Goal: Information Seeking & Learning: Learn about a topic

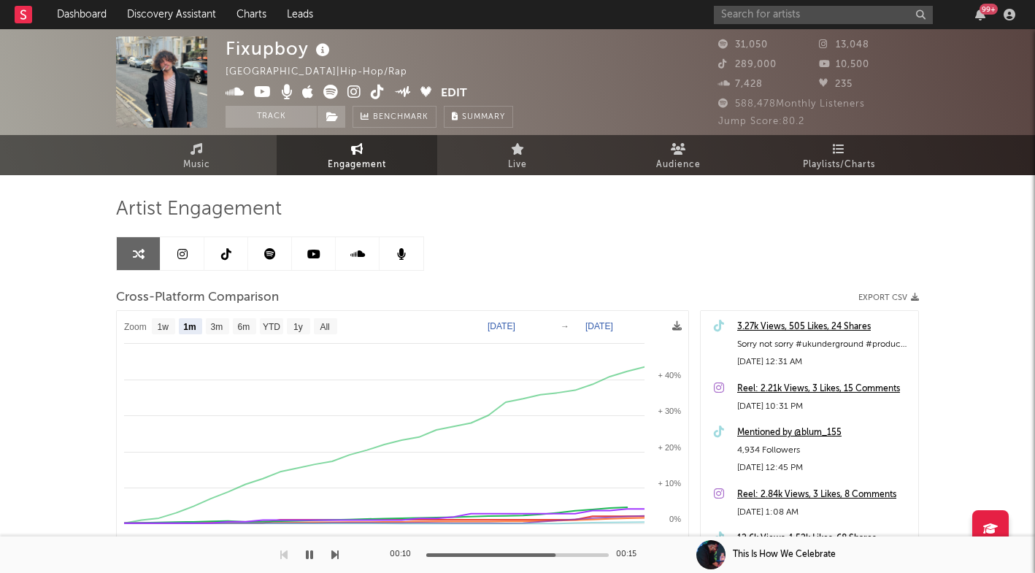
select select "1m"
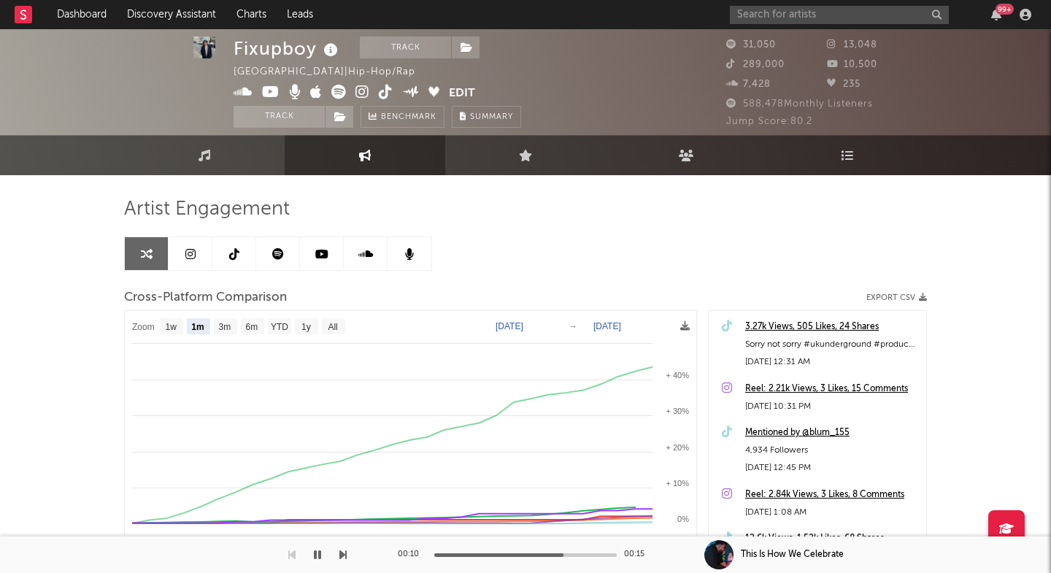
scroll to position [84, 0]
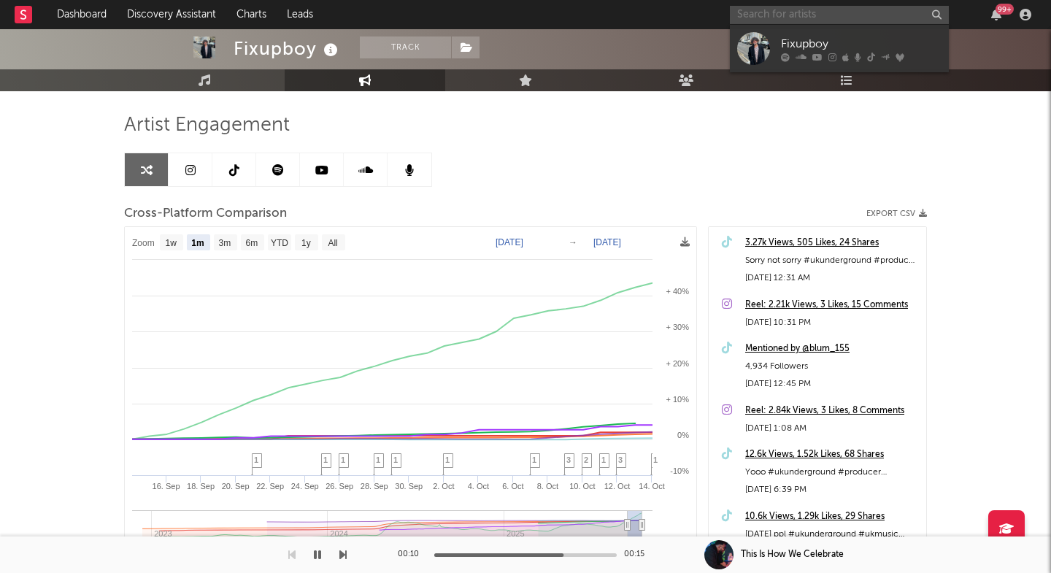
click at [762, 13] on input "text" at bounding box center [839, 15] width 219 height 18
paste input "https://open.spotify.com/track/0VabBSAkvPVthibSJE3Uqx?si=39d256f0335443fb"
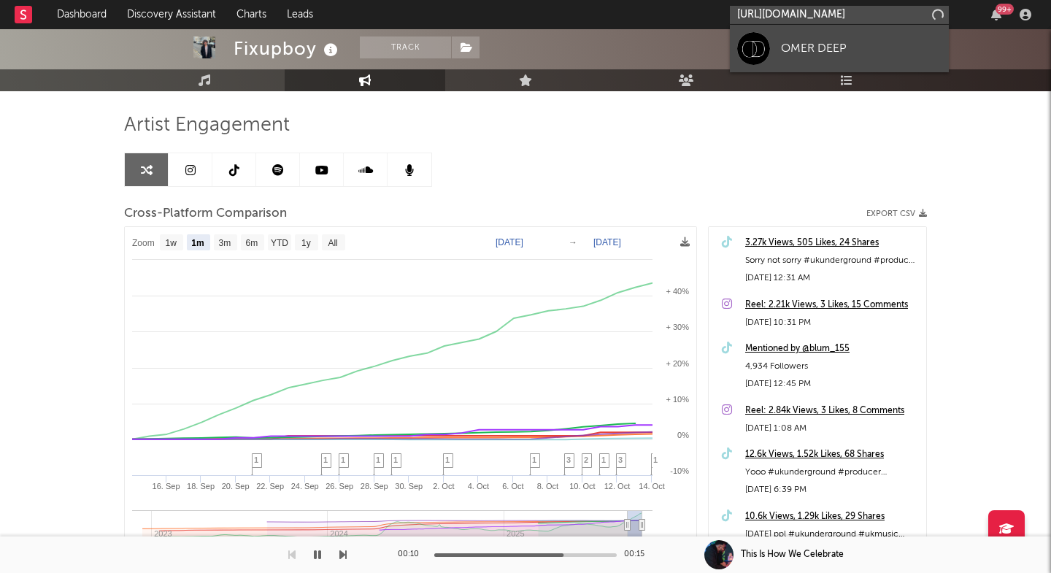
type input "https://open.spotify.com/track/0VabBSAkvPVthibSJE3Uqx?si=39d256f0335443f"
click at [768, 58] on div at bounding box center [753, 48] width 33 height 33
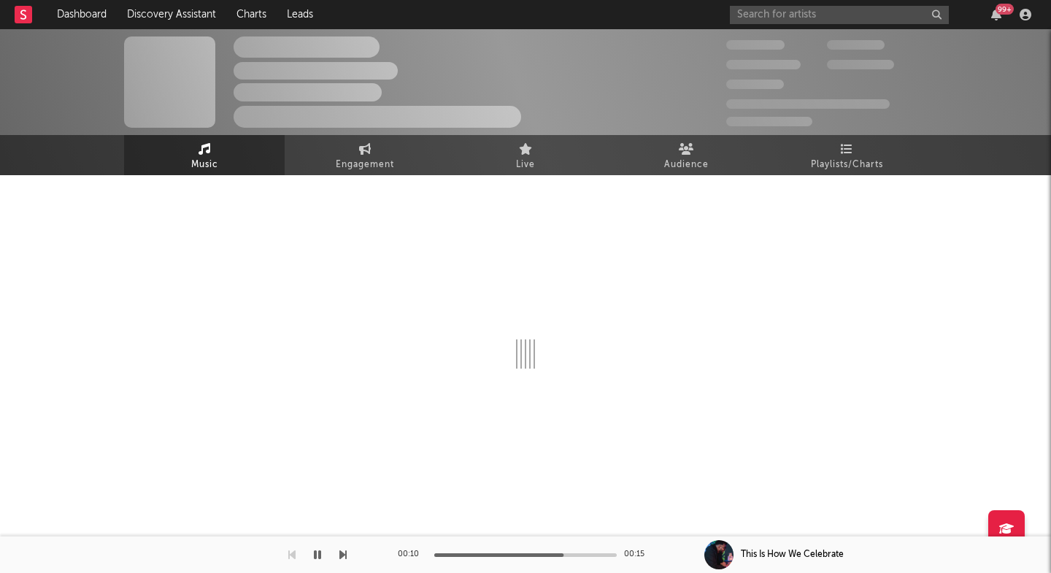
select select "6m"
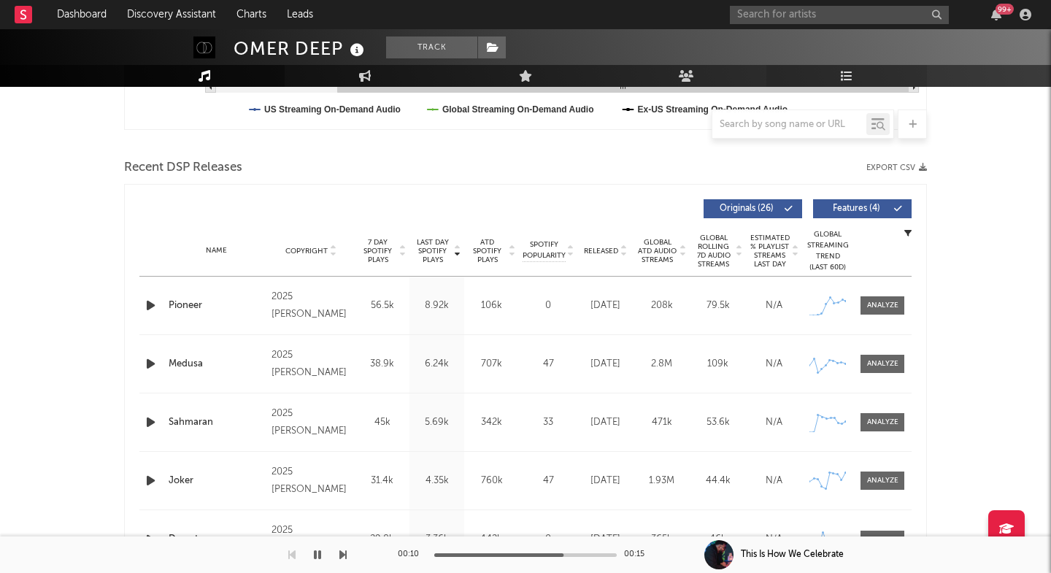
scroll to position [545, 0]
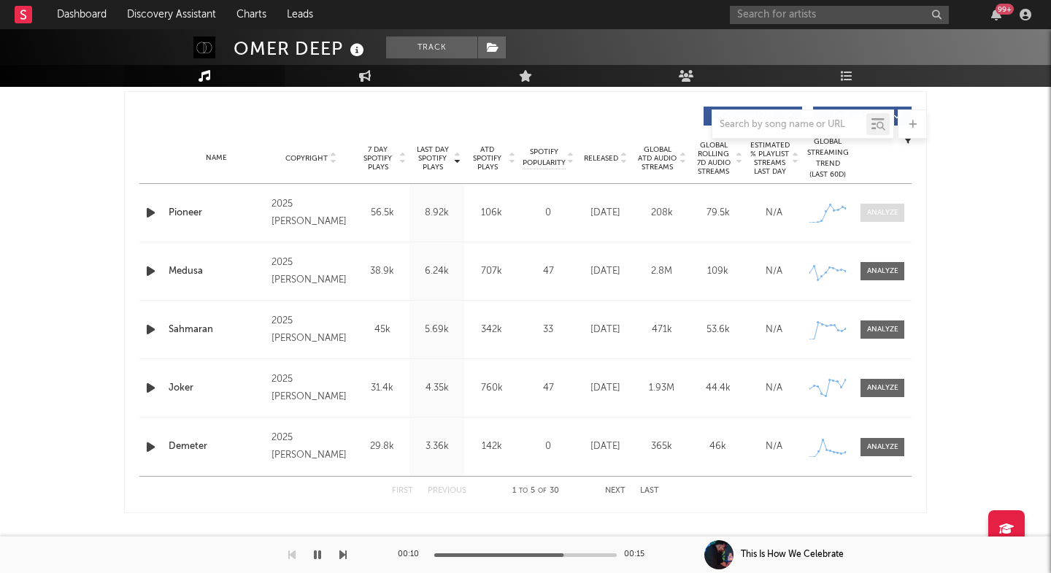
click at [881, 214] on div at bounding box center [882, 212] width 31 height 11
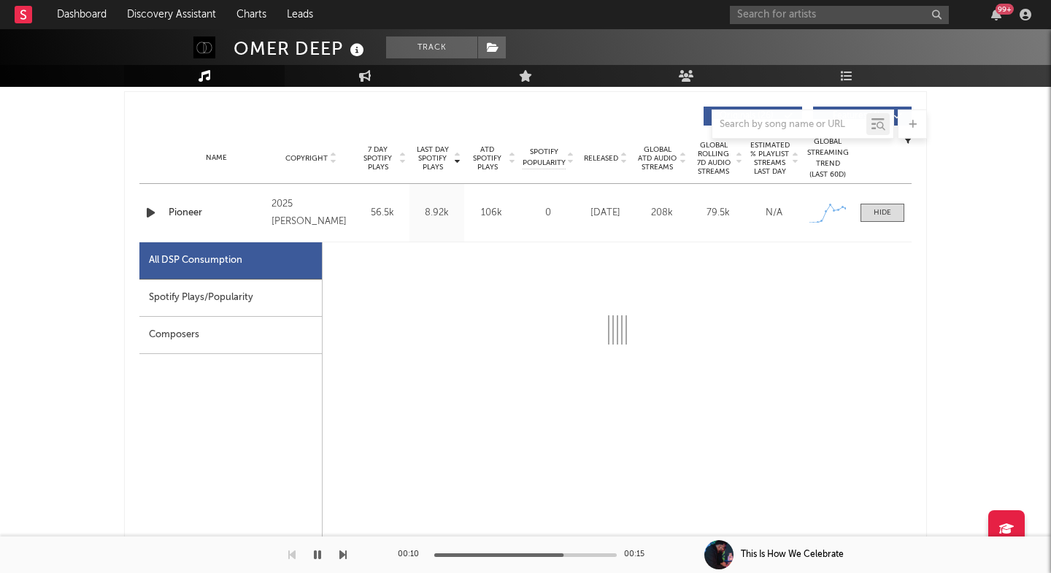
select select "1w"
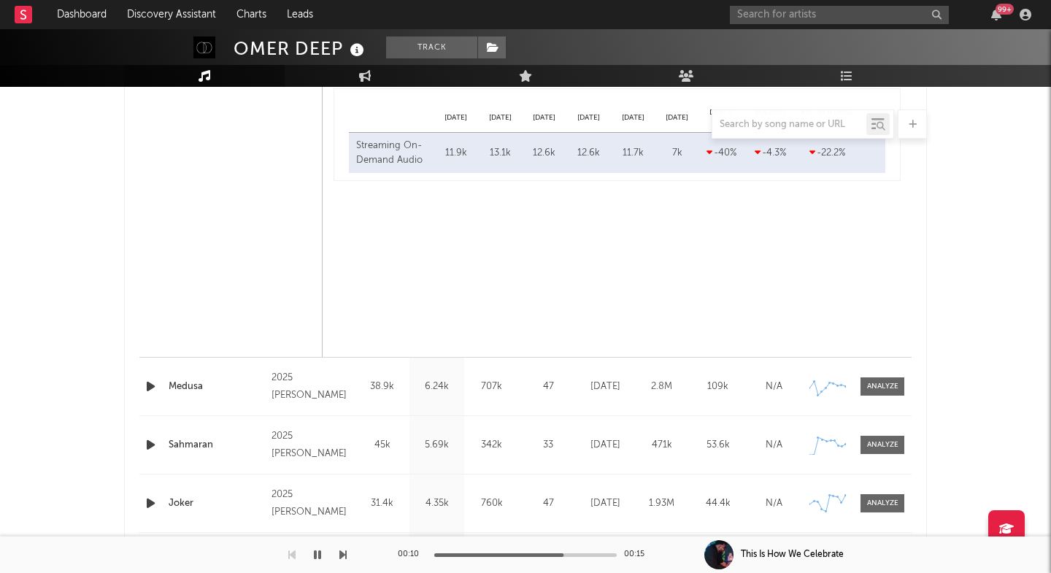
scroll to position [1127, 0]
click at [881, 375] on div "Name Medusa Copyright 2025 OMER DEEP Label OMER DEEP Album Names Medusa Compose…" at bounding box center [525, 385] width 772 height 58
click at [877, 386] on div at bounding box center [882, 384] width 31 height 11
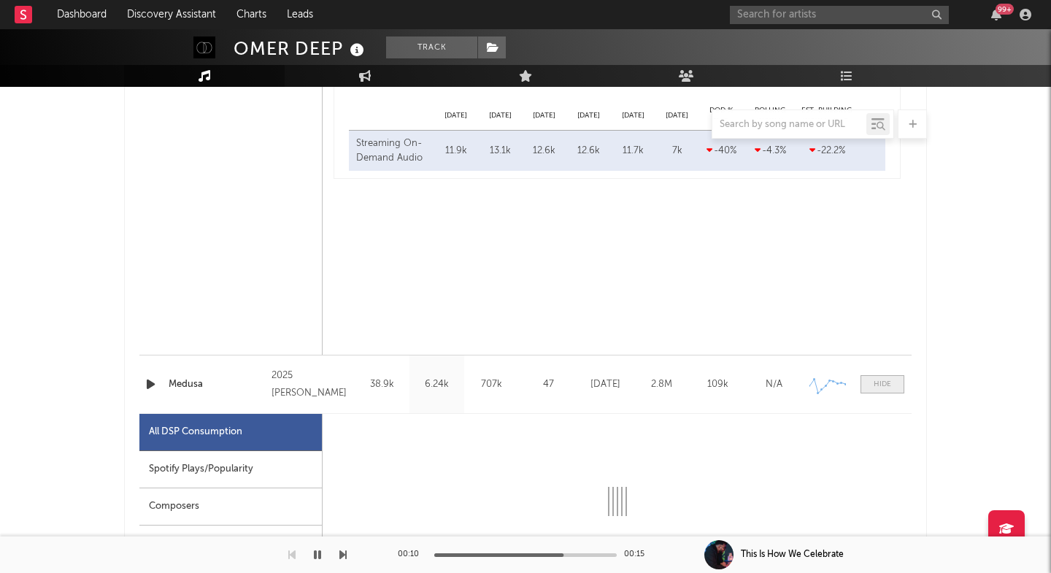
select select "6m"
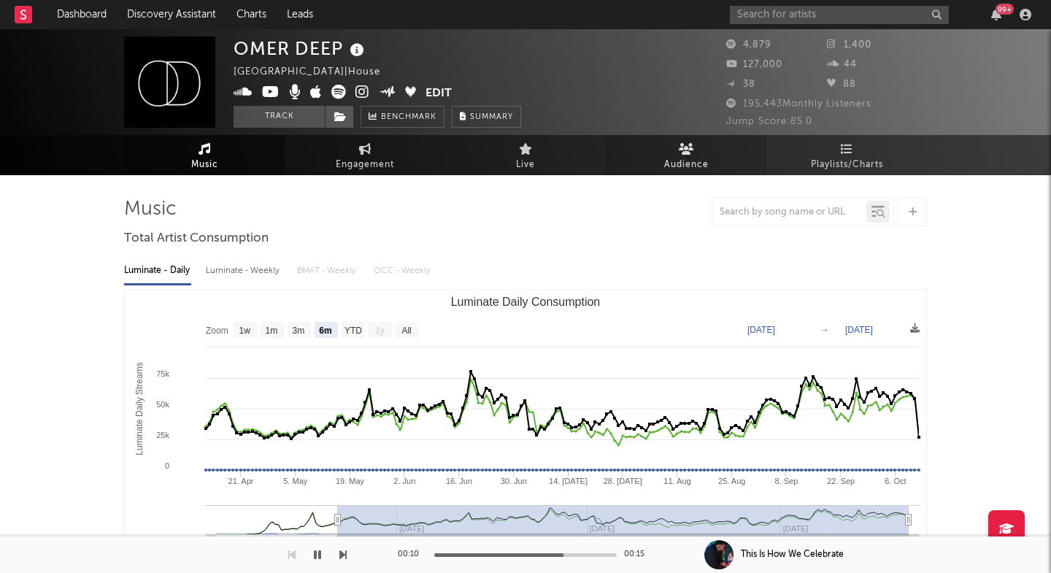
scroll to position [0, 0]
click at [668, 163] on span "Audience" at bounding box center [686, 165] width 45 height 18
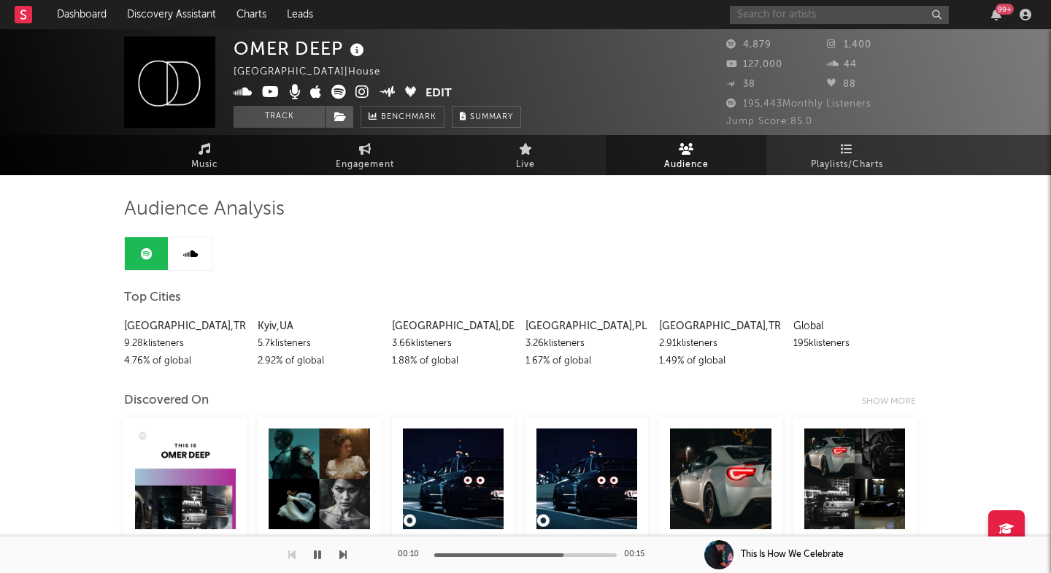
click at [756, 15] on input "text" at bounding box center [839, 15] width 219 height 18
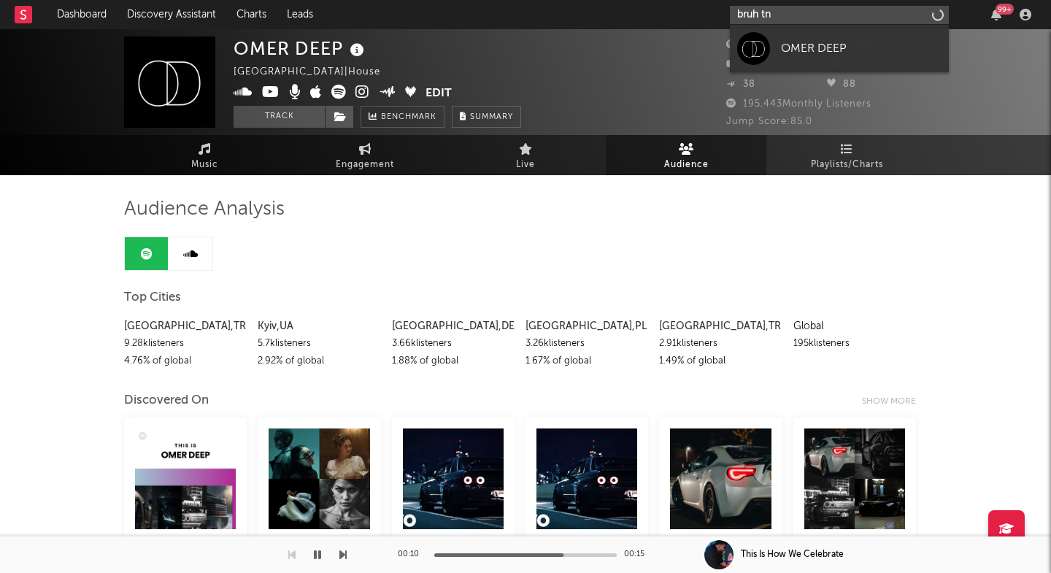
click at [759, 10] on input "bruh tn" at bounding box center [839, 15] width 219 height 18
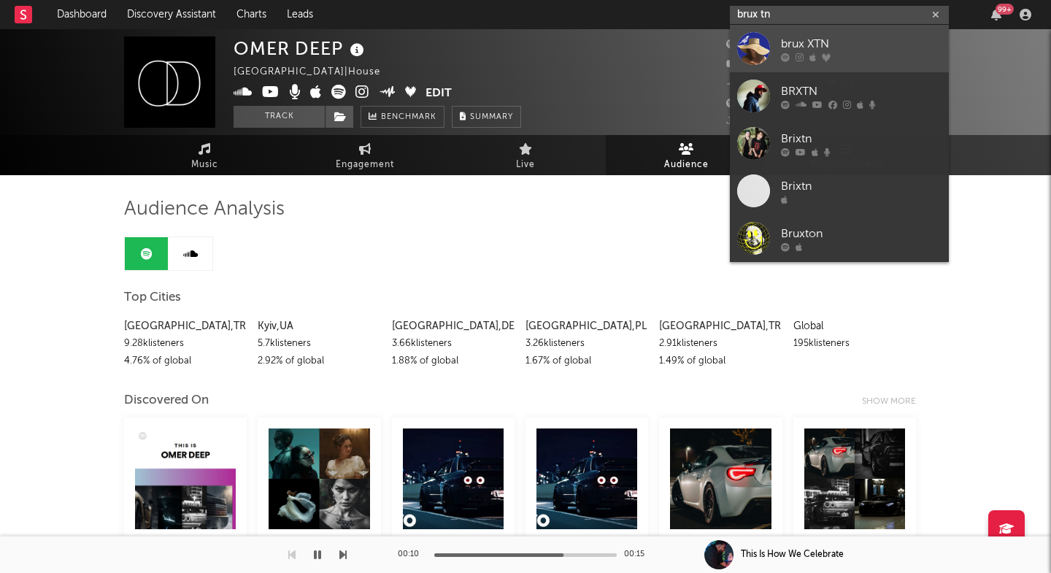
type input "brux tn"
click at [781, 37] on link "brux XTN" at bounding box center [839, 48] width 219 height 47
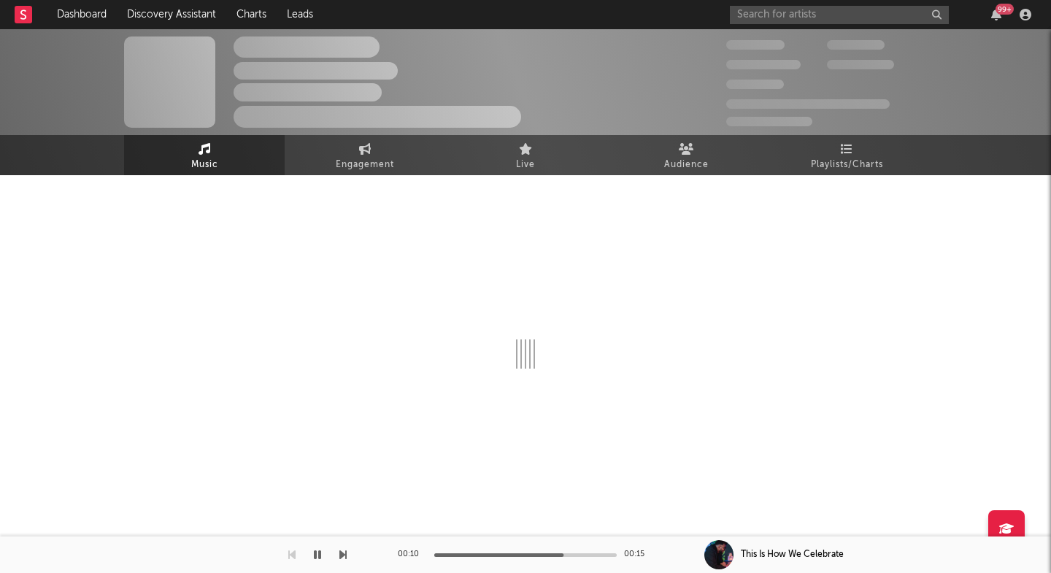
select select "1w"
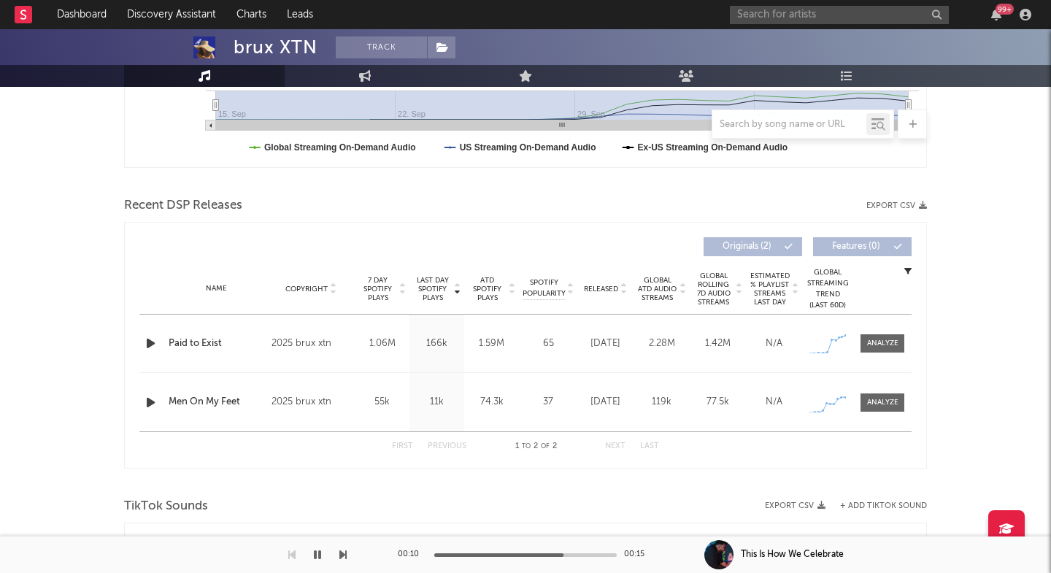
scroll to position [489, 0]
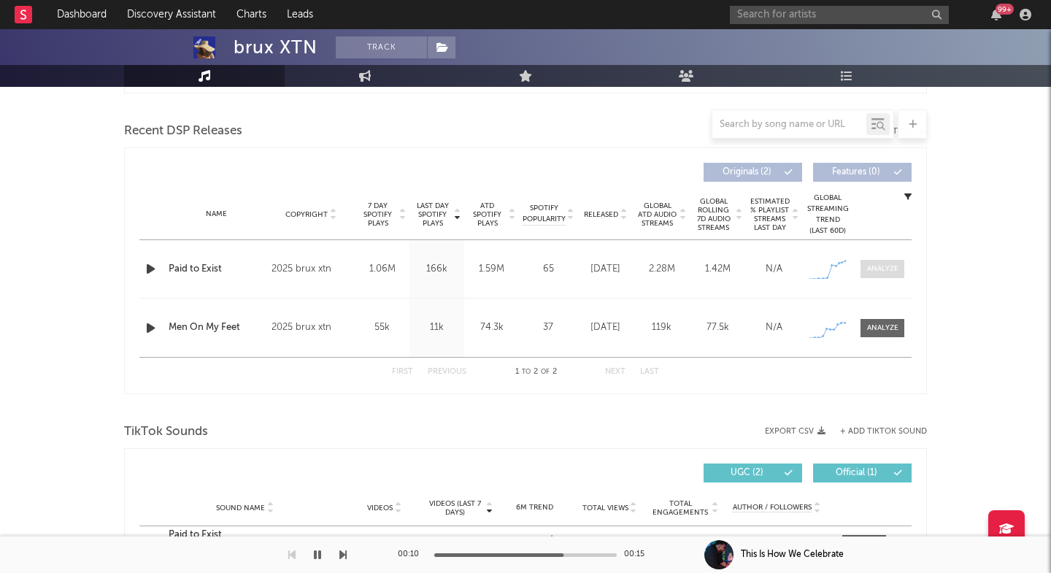
click at [881, 264] on div at bounding box center [882, 269] width 31 height 11
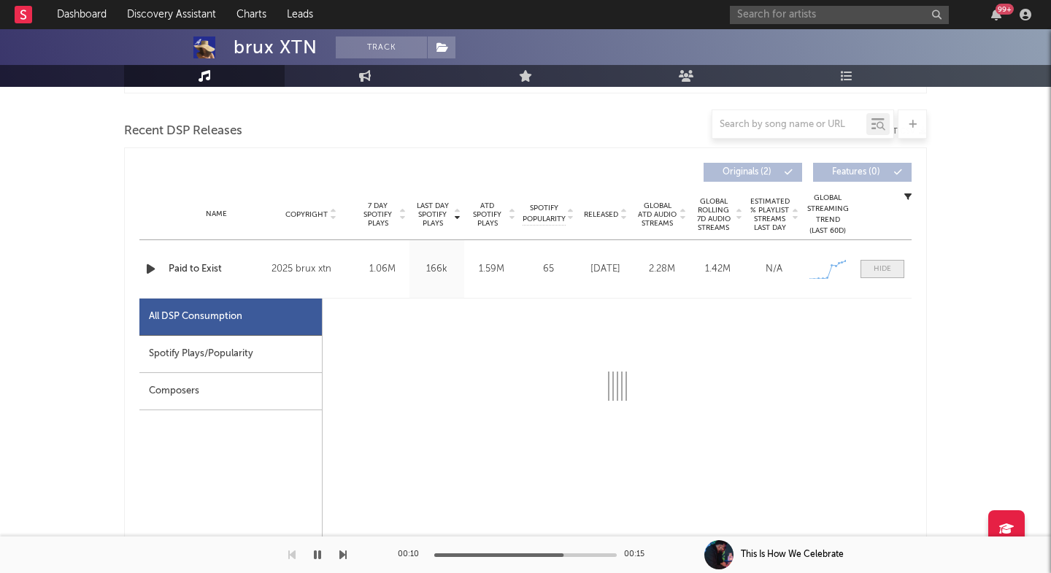
select select "1w"
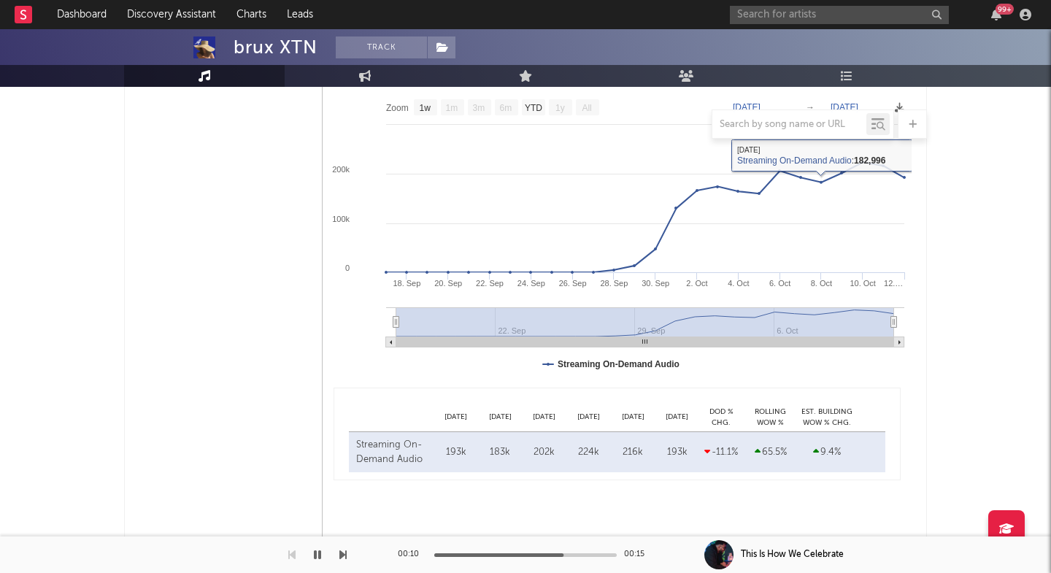
scroll to position [835, 0]
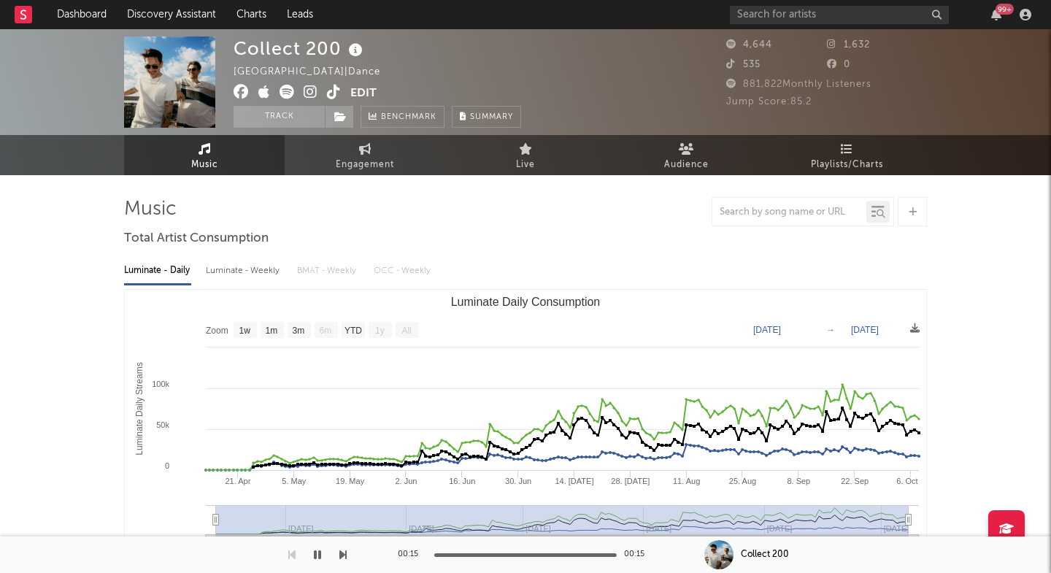
select select "1w"
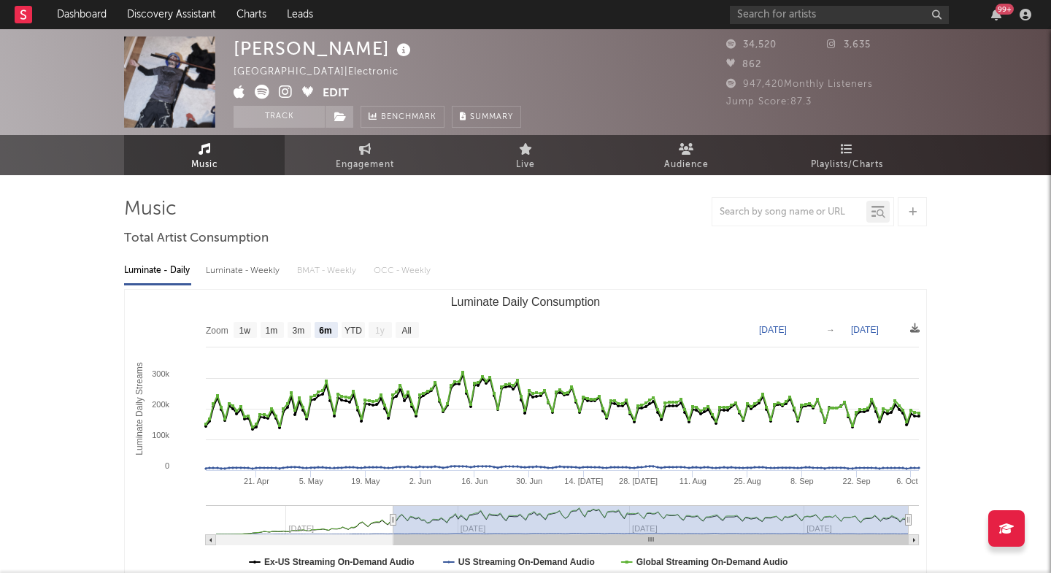
select select "6m"
click at [283, 81] on div "Germany | Electronic" at bounding box center [325, 73] width 182 height 18
click at [284, 85] on icon at bounding box center [286, 92] width 14 height 15
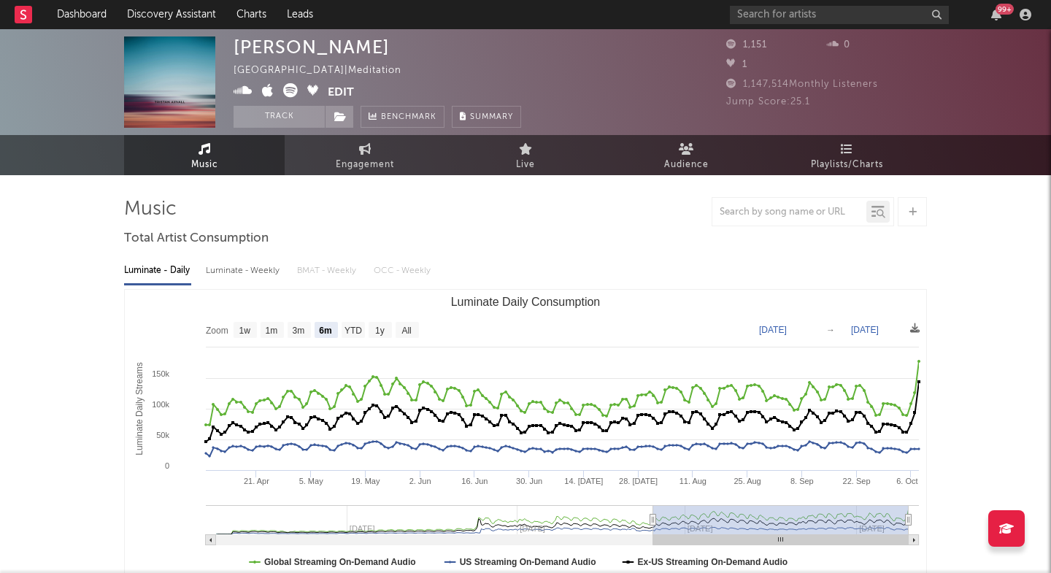
select select "6m"
click at [281, 54] on div "Tristan Axvall" at bounding box center [312, 47] width 156 height 21
click at [242, 86] on icon at bounding box center [243, 90] width 19 height 15
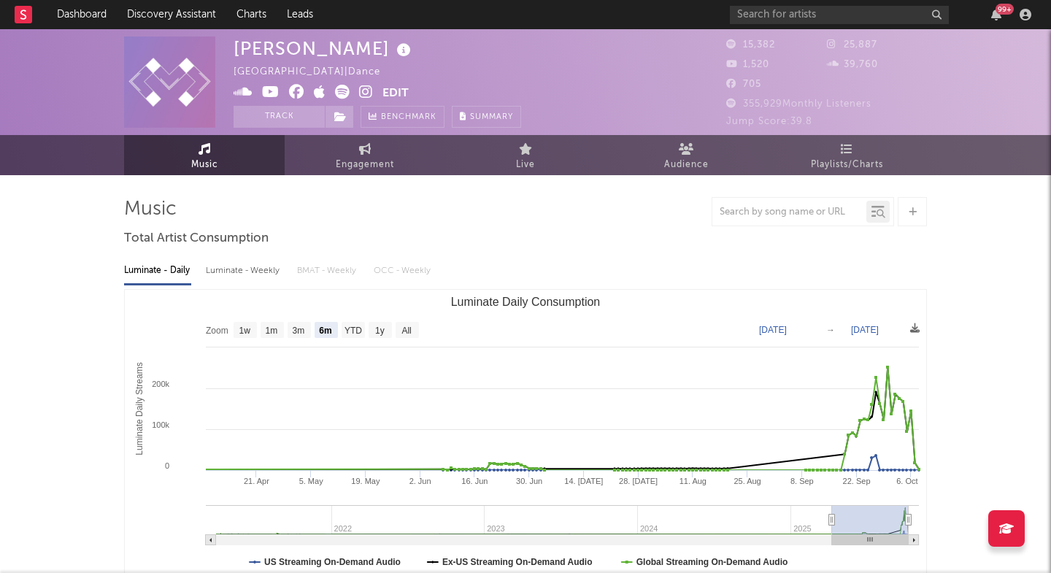
select select "6m"
select select "1w"
click at [364, 96] on icon at bounding box center [366, 92] width 14 height 15
click at [340, 93] on icon at bounding box center [342, 92] width 15 height 15
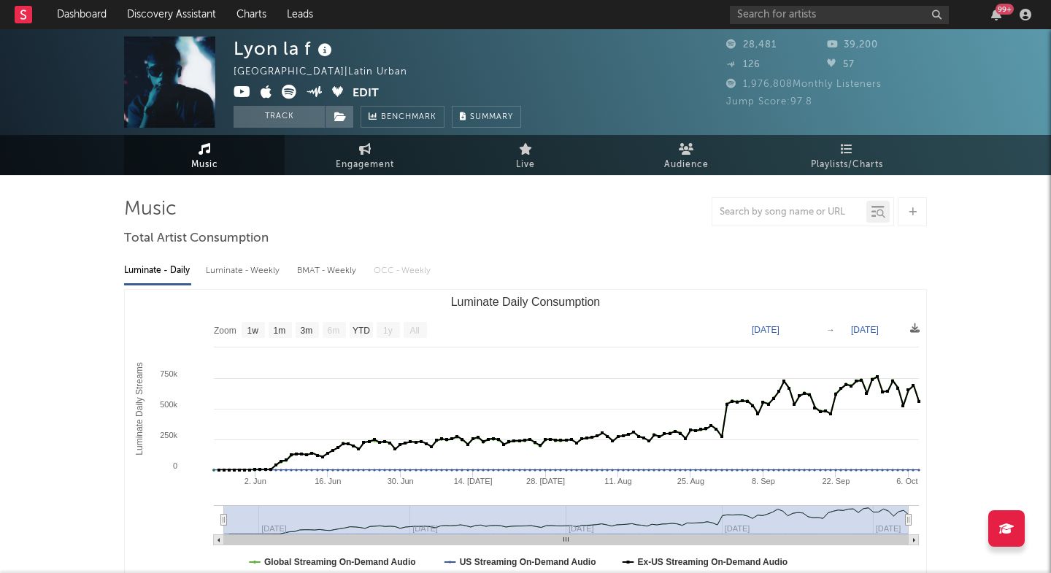
select select "1w"
click at [242, 39] on div "Lyon la f" at bounding box center [285, 49] width 102 height 24
click at [242, 45] on div "Lyon la f" at bounding box center [285, 49] width 102 height 24
drag, startPoint x: 242, startPoint y: 45, endPoint x: 310, endPoint y: 47, distance: 67.2
click at [310, 47] on div "Lyon la f" at bounding box center [285, 49] width 102 height 24
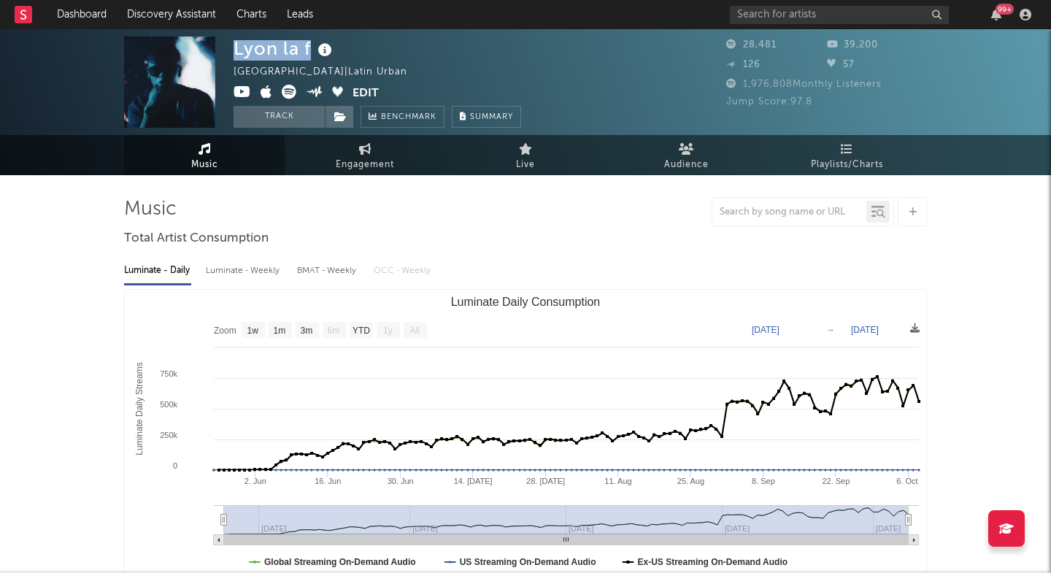
copy div "Lyon la f"
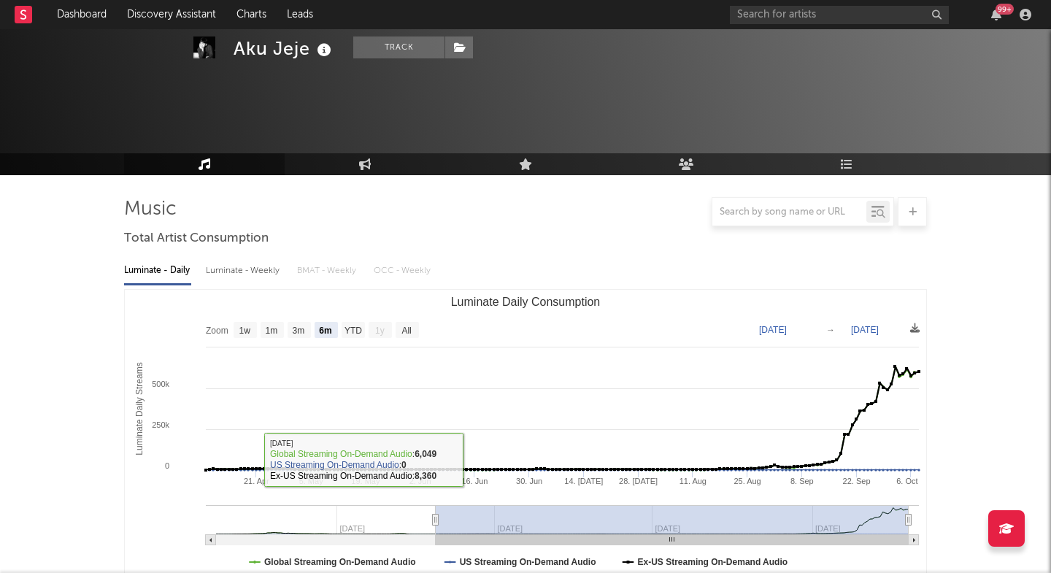
select select "6m"
select select "1w"
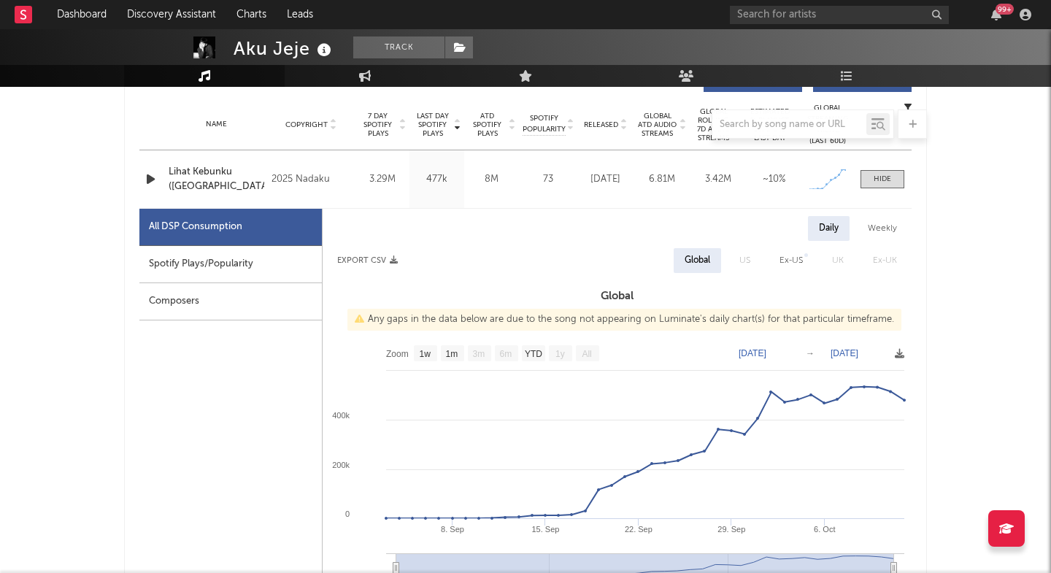
scroll to position [551, 0]
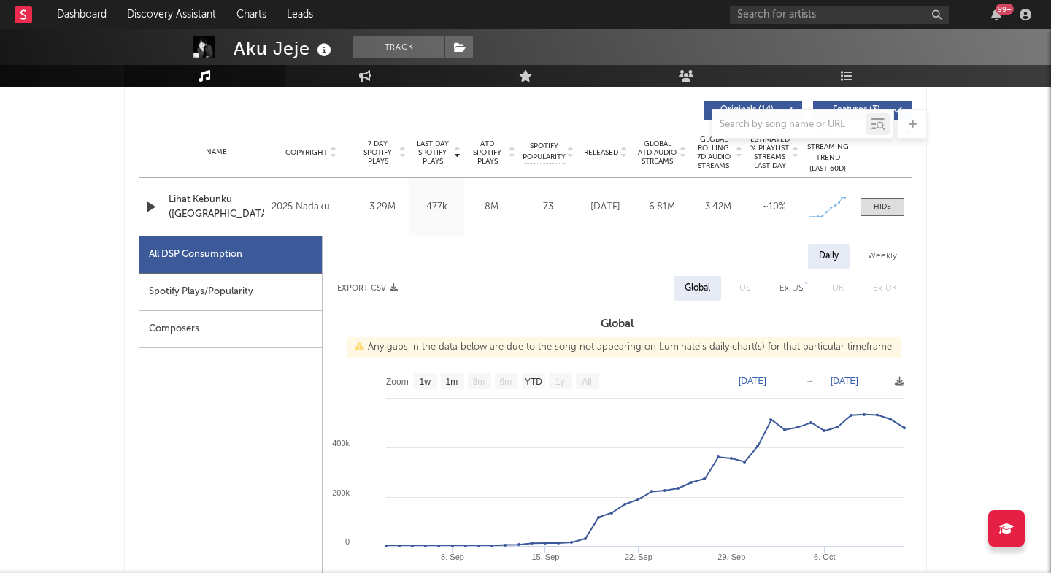
click at [223, 213] on div "Lihat Kebunku ([GEOGRAPHIC_DATA])" at bounding box center [217, 207] width 96 height 28
